Goal: Information Seeking & Learning: Check status

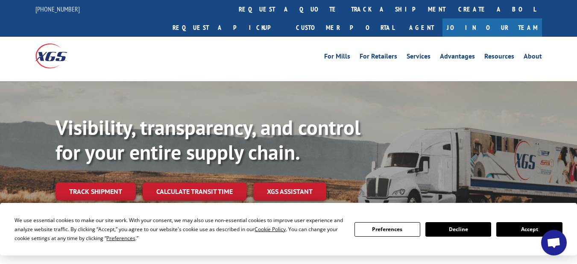
click at [99, 182] on link "Track shipment" at bounding box center [96, 191] width 80 height 18
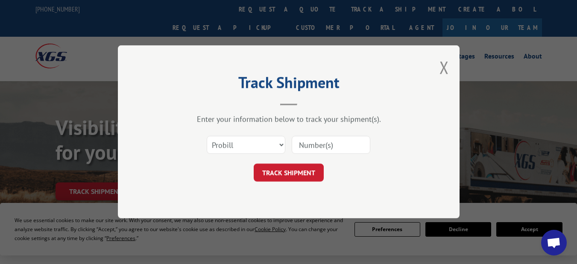
drag, startPoint x: 328, startPoint y: 149, endPoint x: 321, endPoint y: 150, distance: 6.9
click at [328, 149] on input at bounding box center [331, 145] width 79 height 18
paste input "17694285"
type input "17694285"
click at [300, 172] on button "TRACK SHIPMENT" at bounding box center [289, 173] width 70 height 18
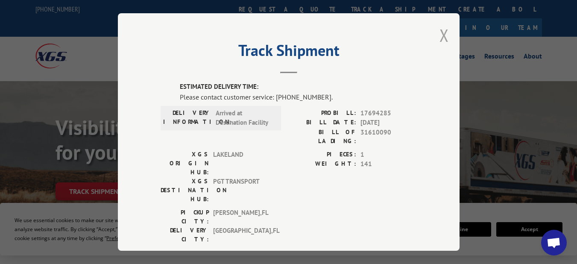
drag, startPoint x: 447, startPoint y: 34, endPoint x: 441, endPoint y: 36, distance: 6.8
click at [444, 35] on div "Track Shipment ESTIMATED DELIVERY TIME: Please contact customer service: [PHONE…" at bounding box center [289, 132] width 342 height 238
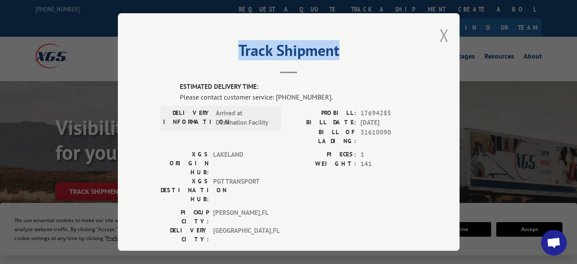
click at [440, 37] on button "Close modal" at bounding box center [444, 35] width 9 height 23
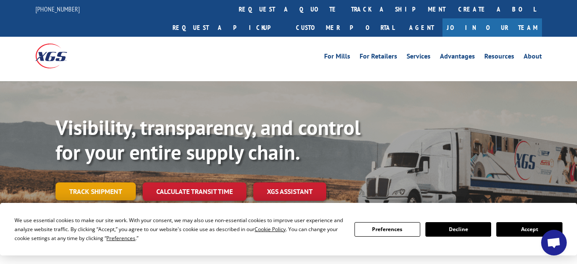
click at [101, 182] on link "Track shipment" at bounding box center [96, 191] width 80 height 18
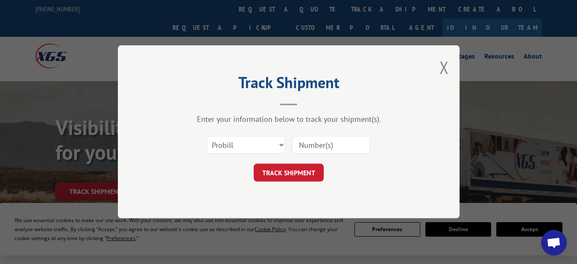
click at [324, 147] on input at bounding box center [331, 145] width 79 height 18
paste input "17694281"
type input "17694281"
click at [292, 171] on button "TRACK SHIPMENT" at bounding box center [289, 173] width 70 height 18
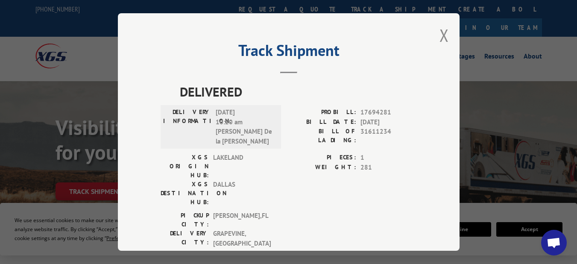
click at [436, 39] on div "Track Shipment DELIVERED DELIVERY INFORMATION: [DATE] 10:20 am [PERSON_NAME] De…" at bounding box center [289, 132] width 342 height 238
click at [440, 35] on button "Close modal" at bounding box center [444, 35] width 9 height 23
